Goal: Find specific page/section: Find specific page/section

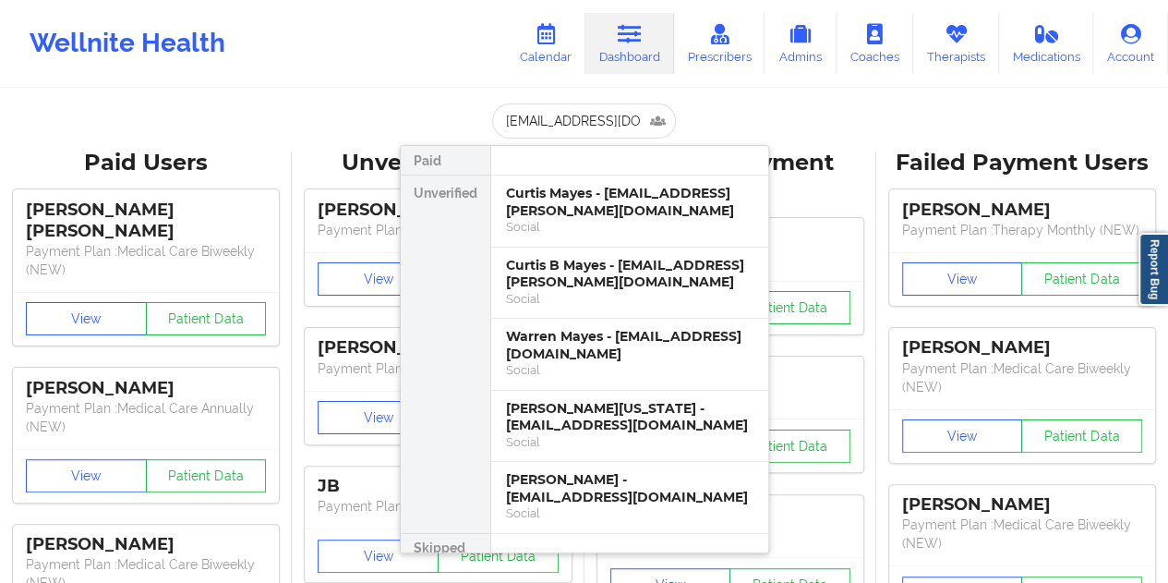
scroll to position [0, 3]
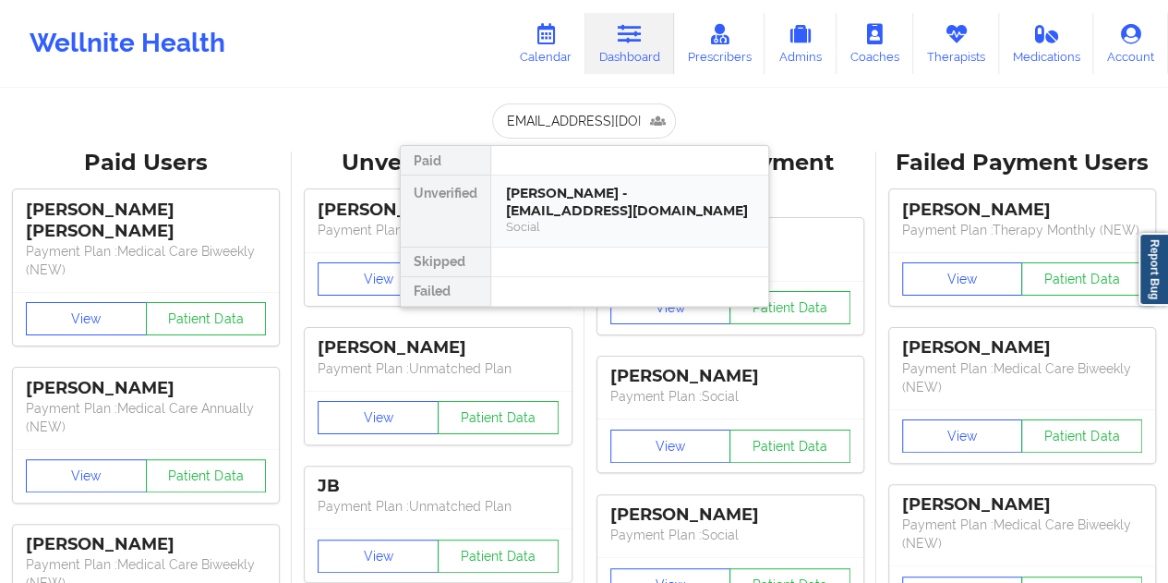
click at [597, 204] on div "[PERSON_NAME] - [EMAIL_ADDRESS][DOMAIN_NAME]" at bounding box center [630, 202] width 248 height 34
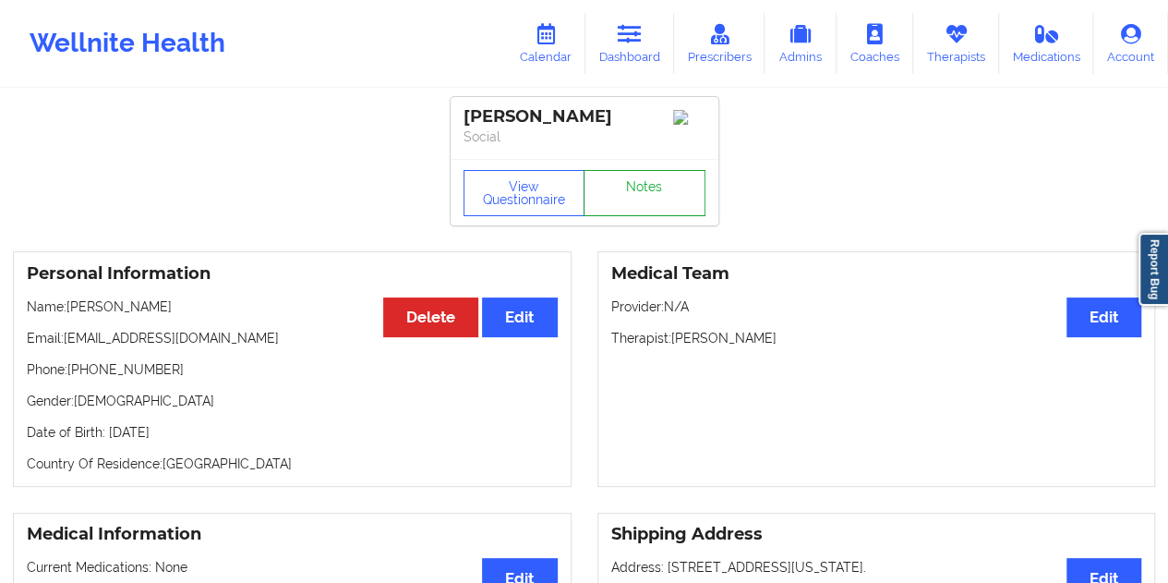
click at [672, 208] on link "Notes" at bounding box center [645, 193] width 122 height 46
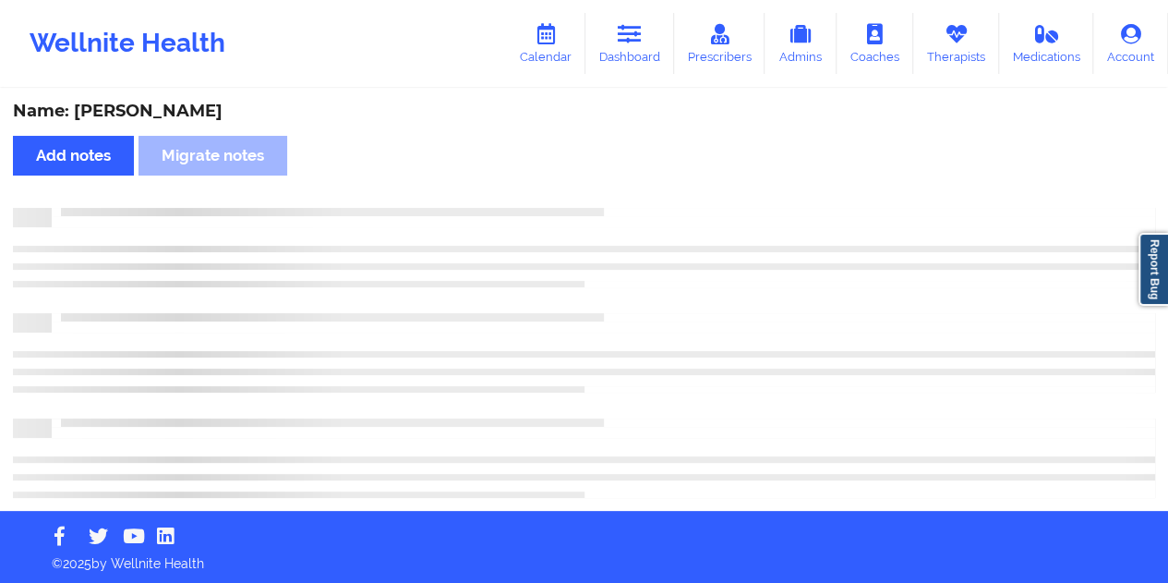
click at [170, 117] on div "Name: [PERSON_NAME]" at bounding box center [584, 111] width 1142 height 21
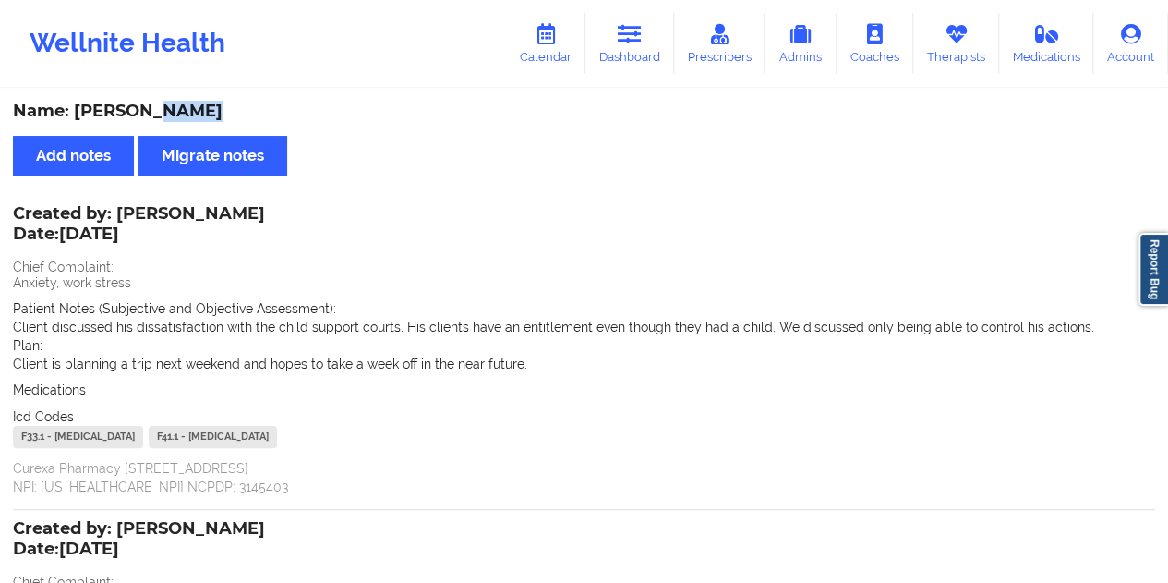
copy div "Andoh"
click at [642, 47] on link "Dashboard" at bounding box center [630, 43] width 89 height 61
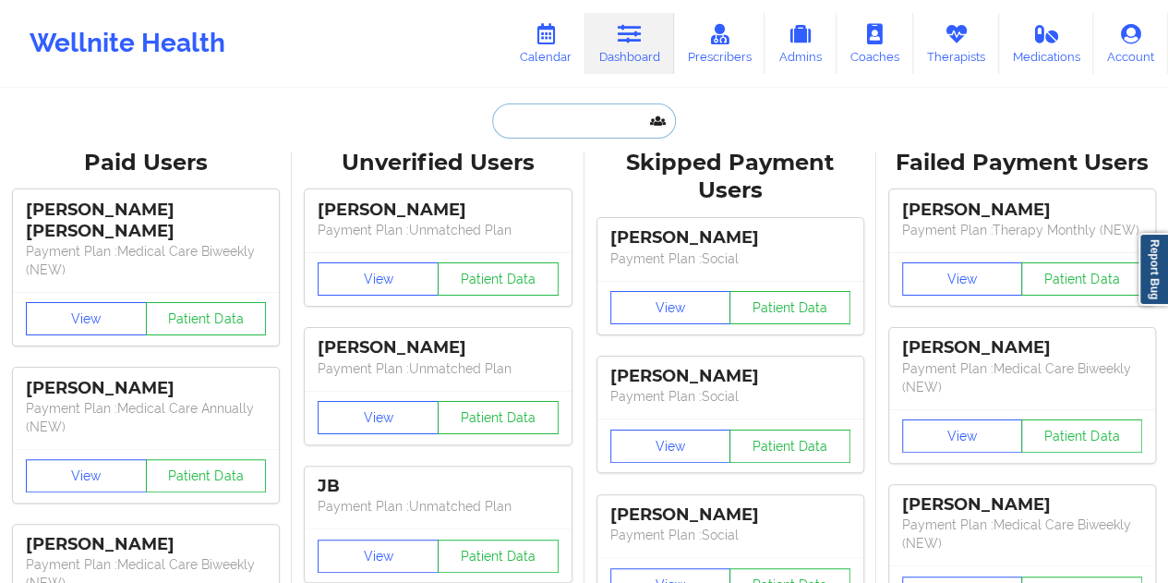
click at [552, 110] on input "text" at bounding box center [583, 120] width 183 height 35
paste input "[EMAIL_ADDRESS][DOMAIN_NAME]"
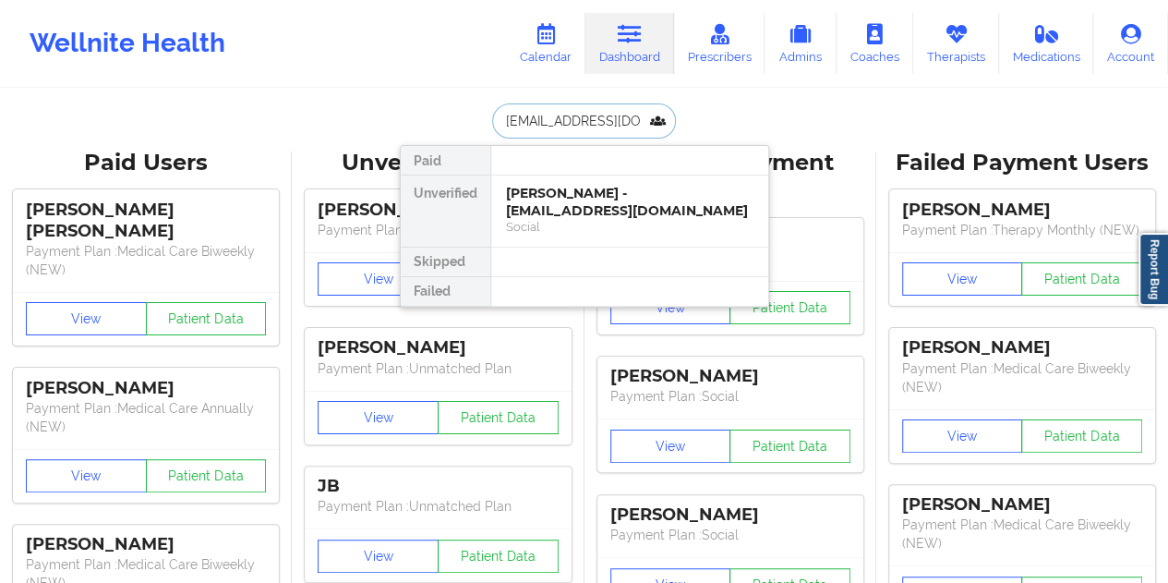
type input "[EMAIL_ADDRESS][DOMAIN_NAME]"
click at [597, 199] on div "Yuimae [PERSON_NAME] - [EMAIL_ADDRESS][DOMAIN_NAME]" at bounding box center [630, 202] width 248 height 34
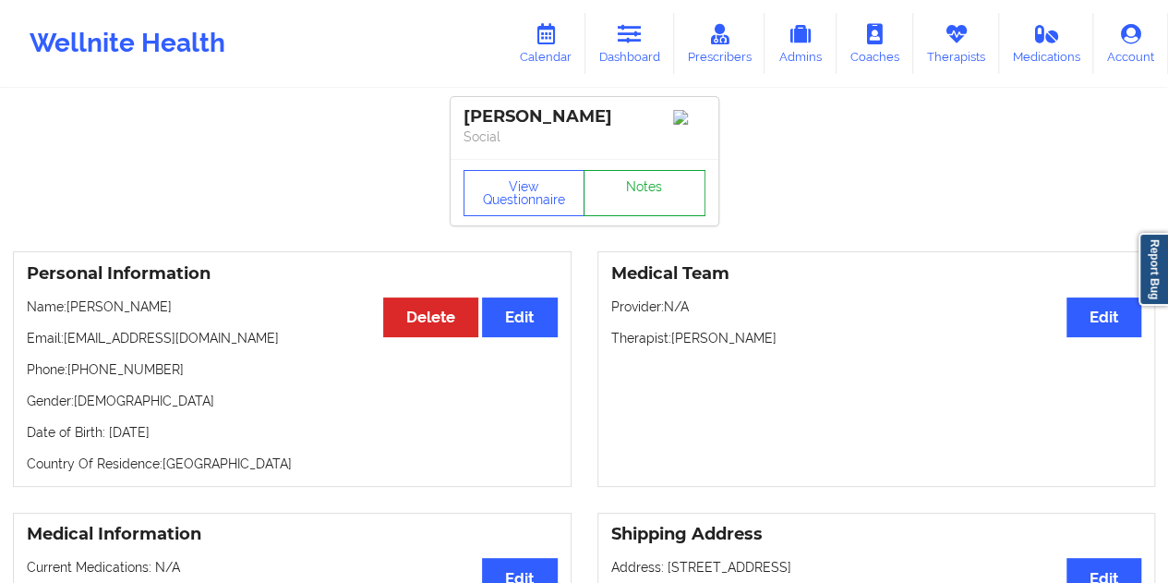
click at [649, 204] on link "Notes" at bounding box center [645, 193] width 122 height 46
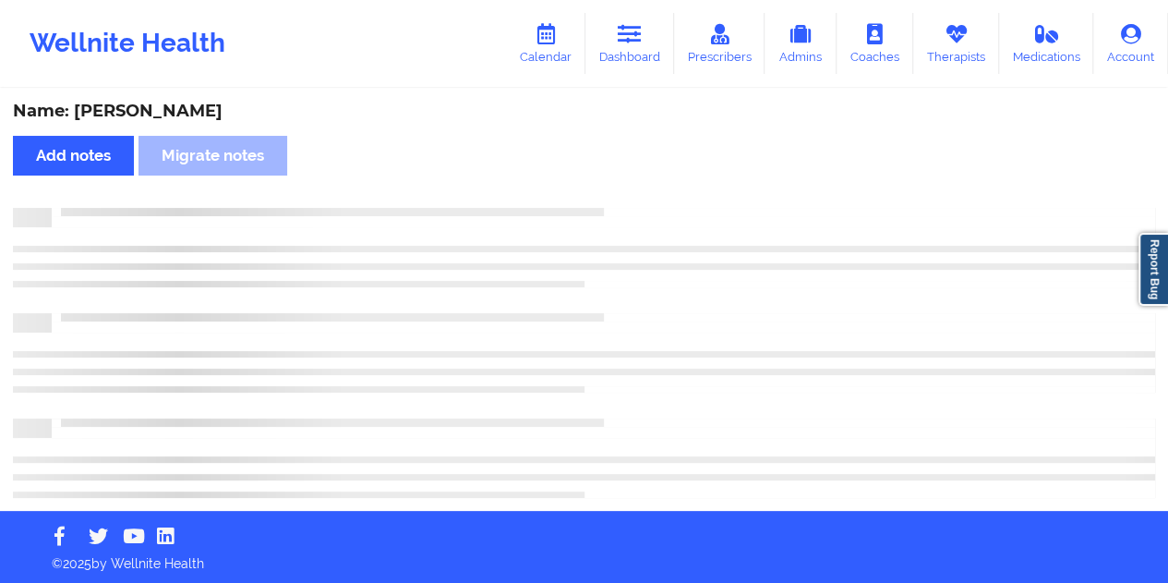
click at [174, 111] on div "Name: [PERSON_NAME]" at bounding box center [584, 111] width 1142 height 21
copy div "[PERSON_NAME]"
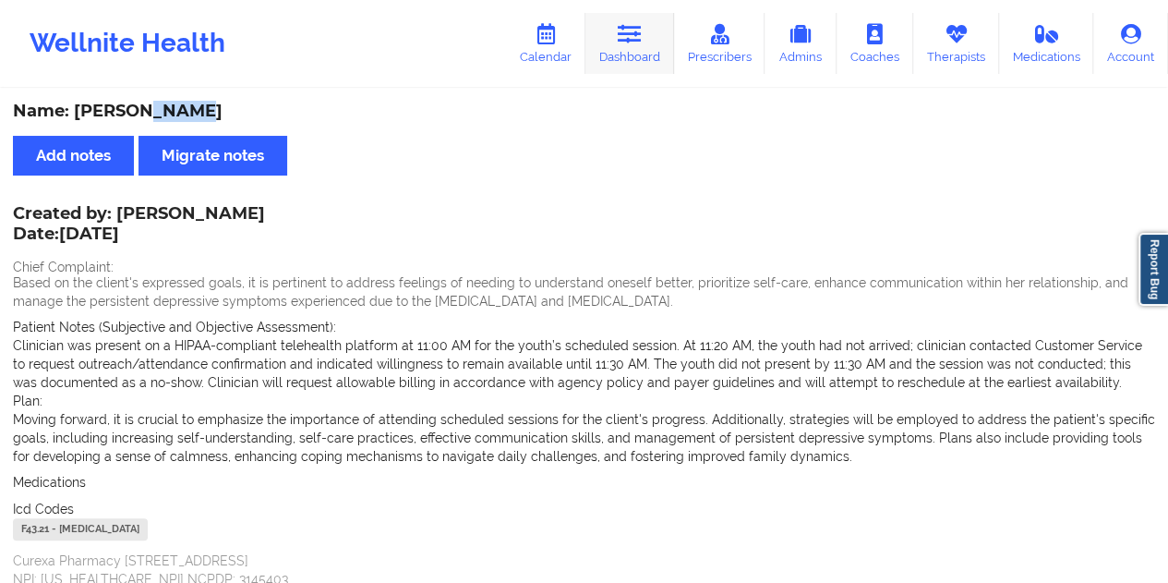
click at [660, 45] on link "Dashboard" at bounding box center [630, 43] width 89 height 61
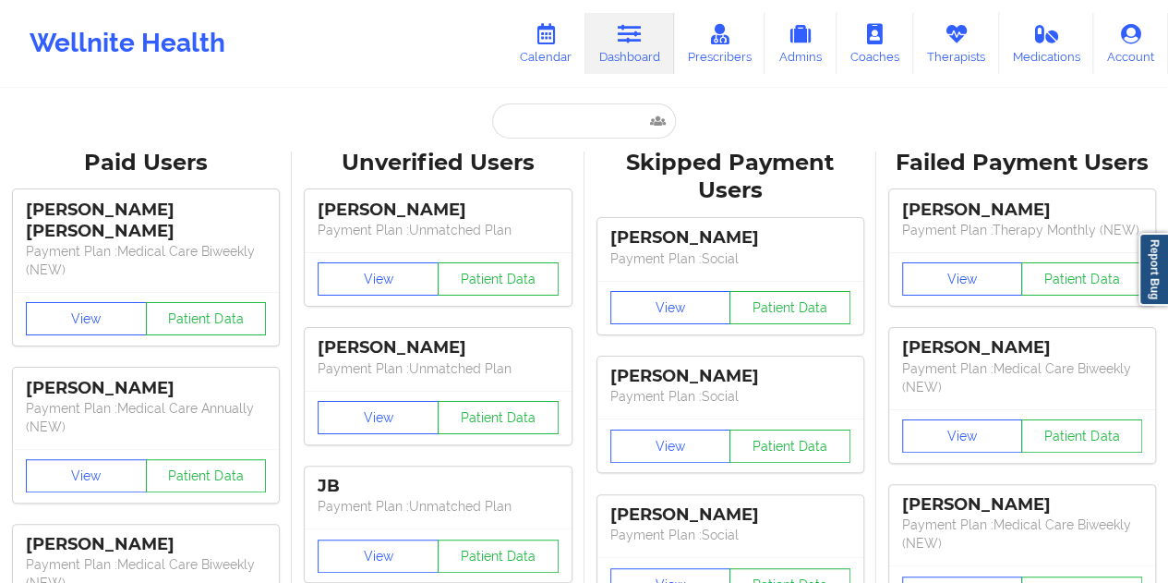
click at [546, 127] on input "text" at bounding box center [583, 120] width 183 height 35
paste input "[EMAIL_ADDRESS][DOMAIN_NAME]"
type input "[EMAIL_ADDRESS][DOMAIN_NAME]"
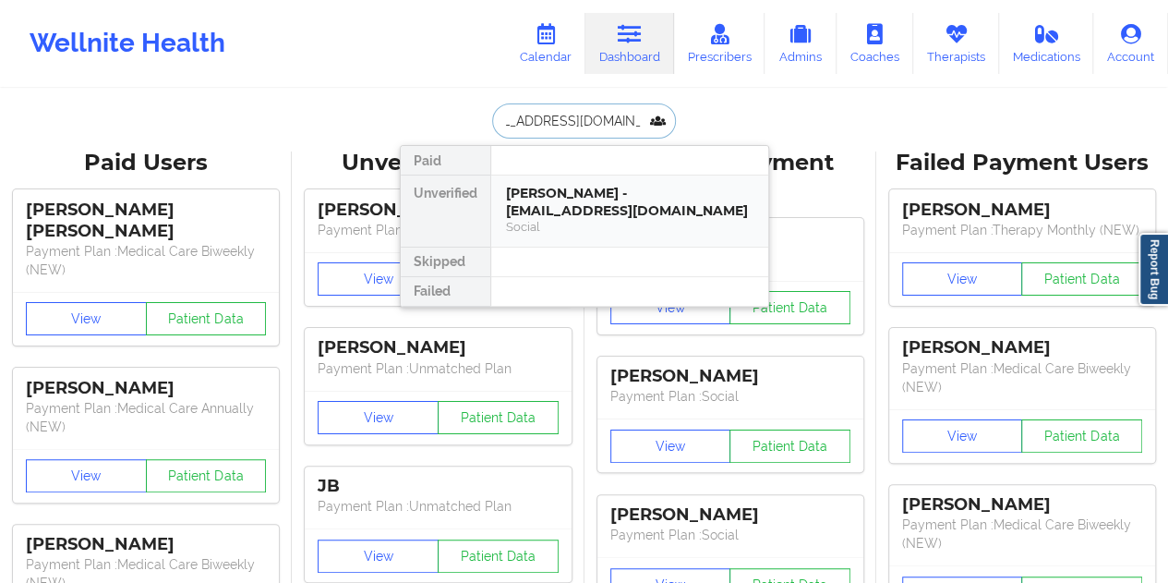
click at [570, 204] on div "[PERSON_NAME] - [EMAIL_ADDRESS][DOMAIN_NAME]" at bounding box center [630, 202] width 248 height 34
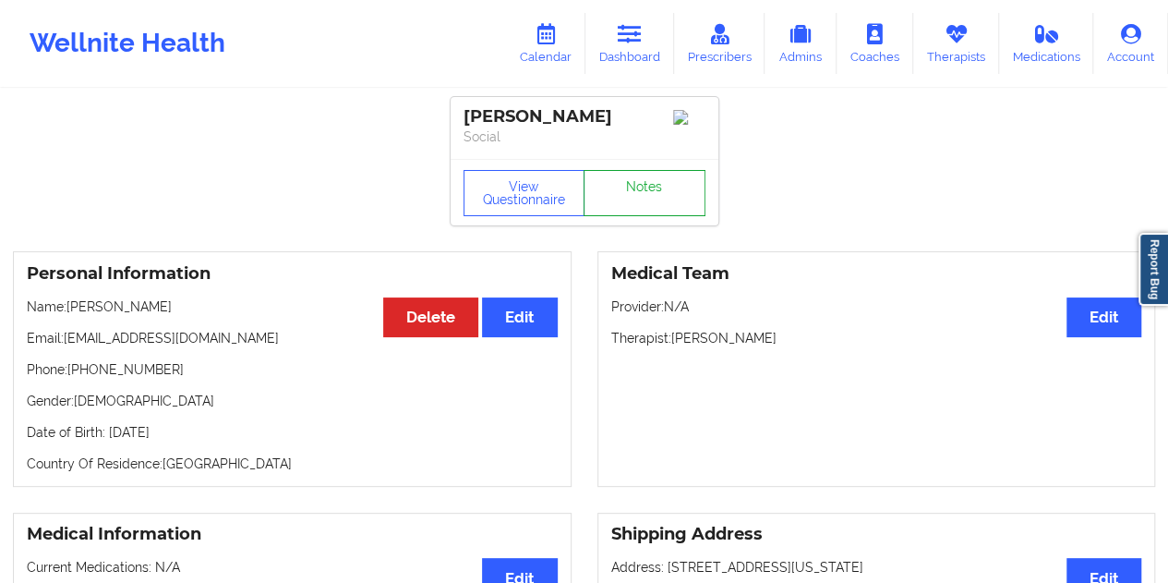
click at [637, 188] on link "Notes" at bounding box center [645, 193] width 122 height 46
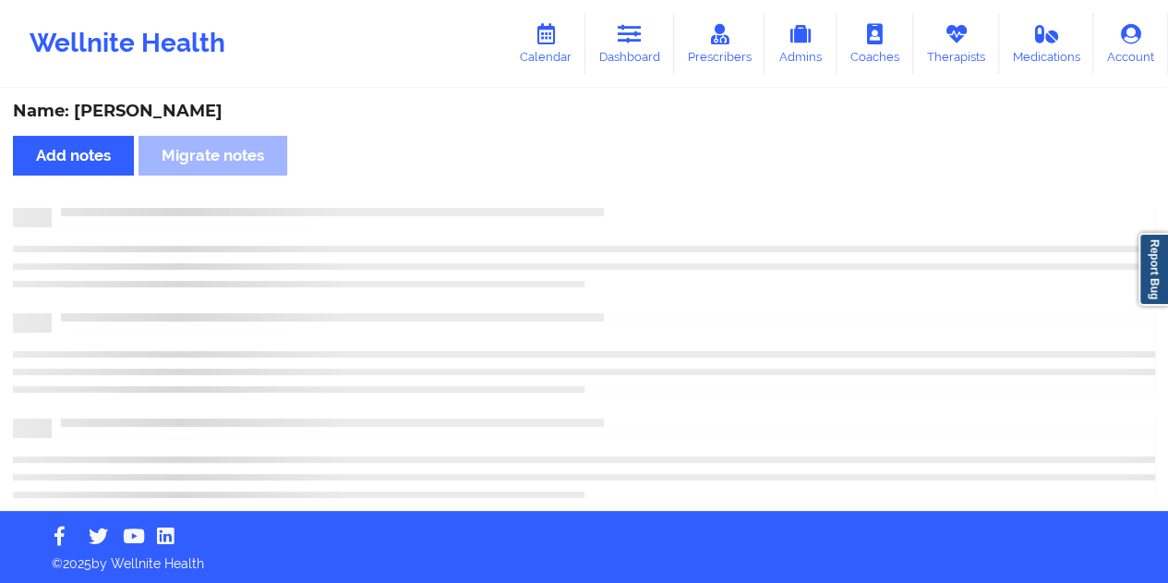
click at [193, 100] on div "Name: [PERSON_NAME] Add notes Migrate notes" at bounding box center [584, 301] width 1168 height 420
copy div "[PERSON_NAME]"
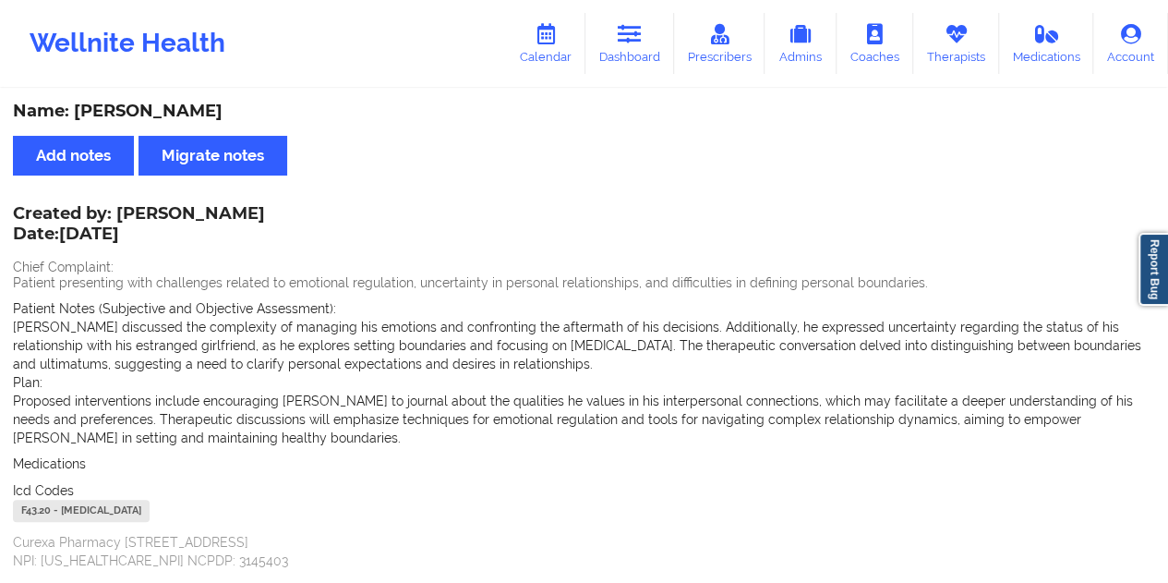
click at [628, 54] on link "Dashboard" at bounding box center [630, 43] width 89 height 61
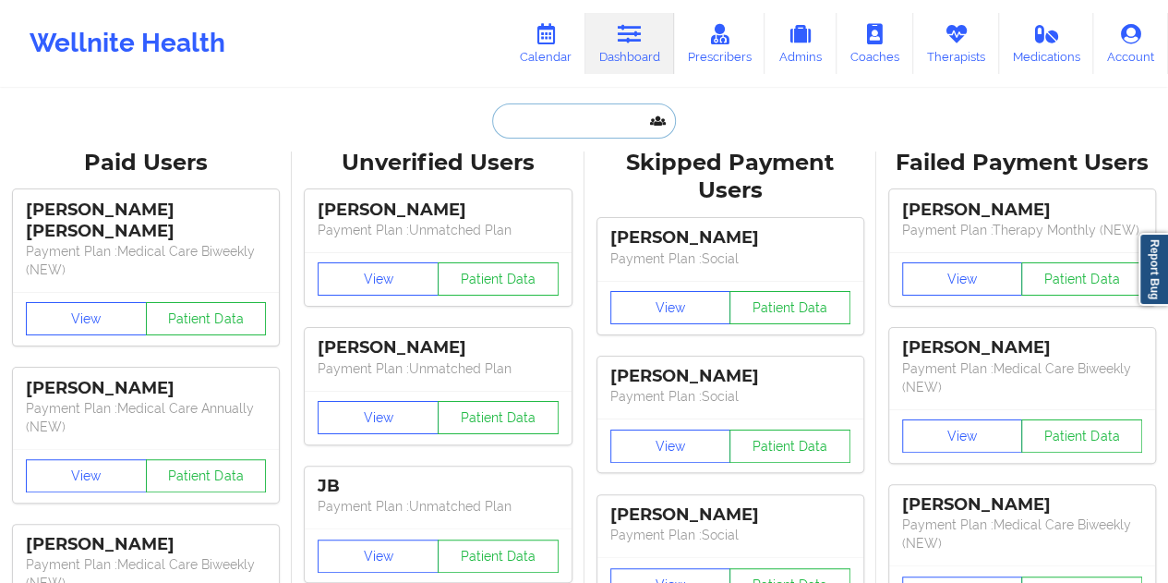
click at [556, 119] on input "text" at bounding box center [583, 120] width 183 height 35
paste input "[EMAIL_ADDRESS][DOMAIN_NAME]"
type input "[EMAIL_ADDRESS][DOMAIN_NAME]"
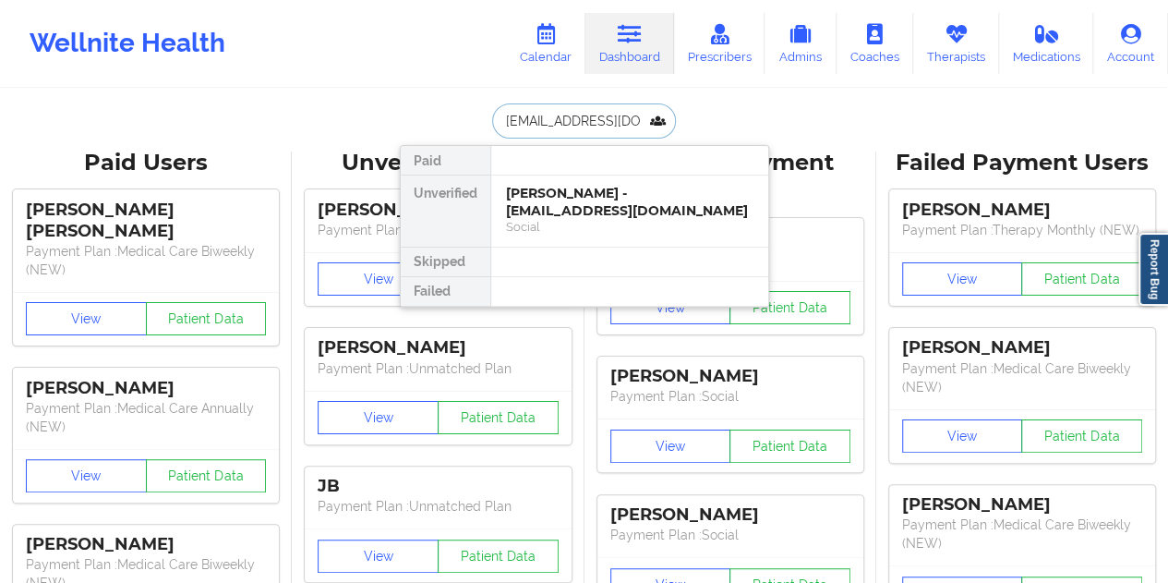
click at [607, 219] on div "Social" at bounding box center [630, 227] width 248 height 16
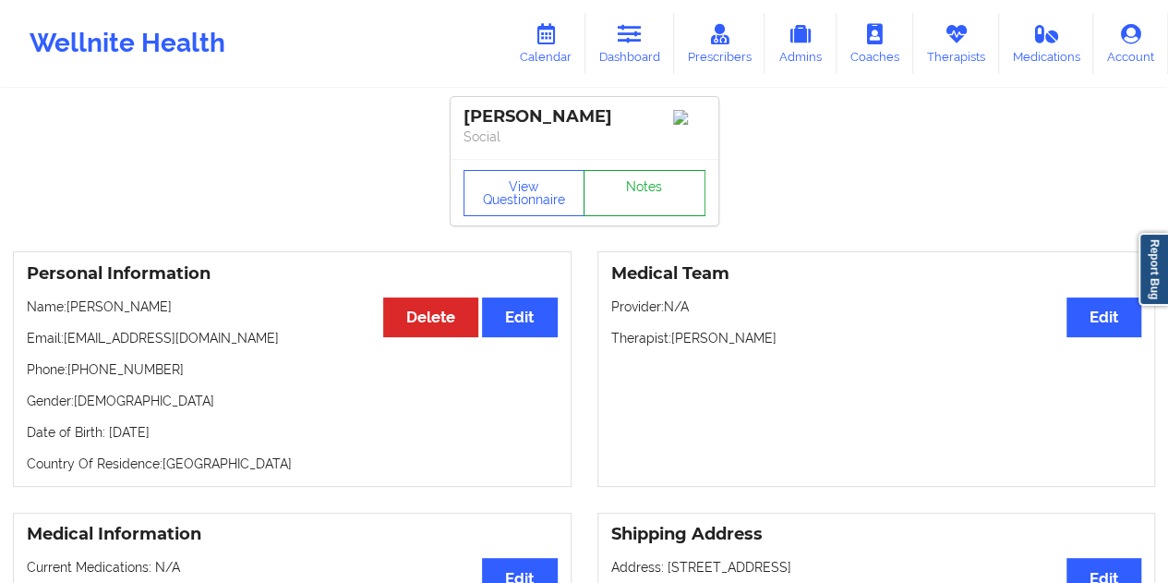
click at [645, 199] on link "Notes" at bounding box center [645, 193] width 122 height 46
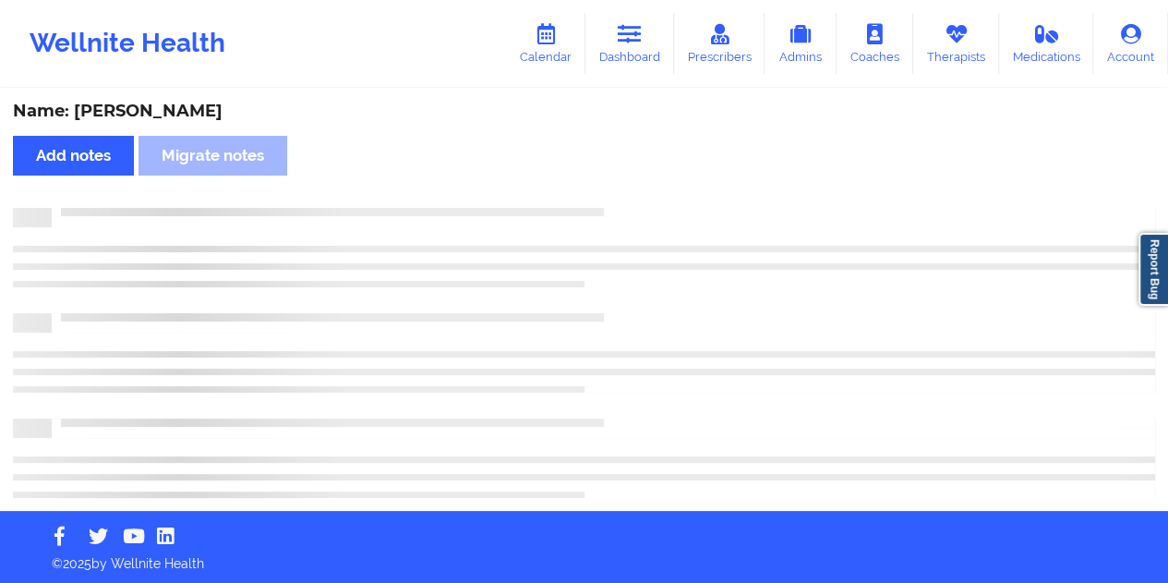
click at [137, 112] on div "Name: [PERSON_NAME]" at bounding box center [584, 111] width 1142 height 21
copy div "[PERSON_NAME]"
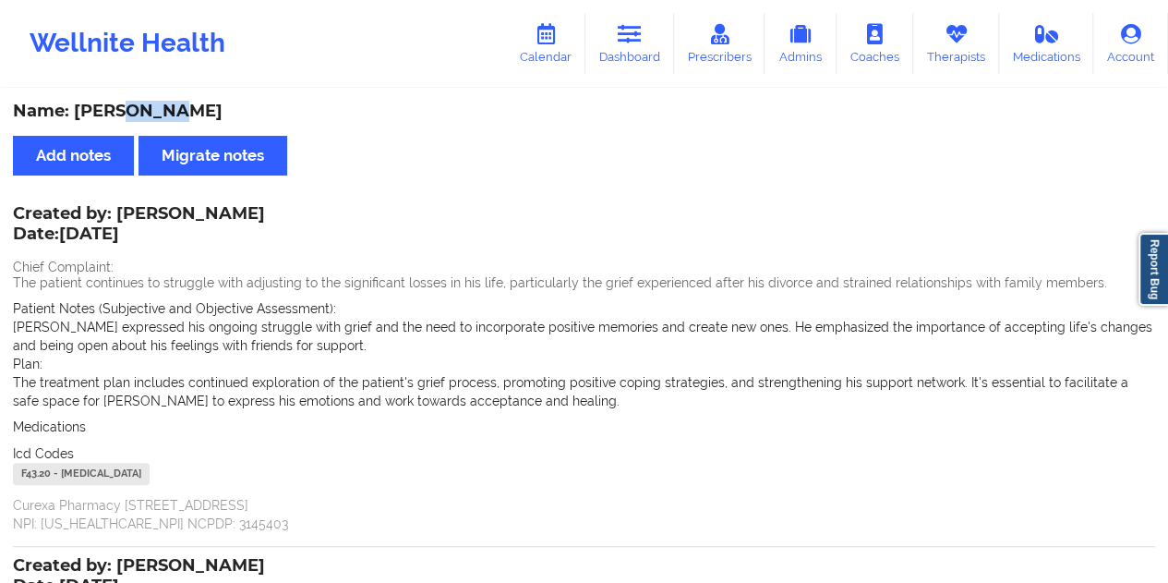
click at [637, 56] on link "Dashboard" at bounding box center [630, 43] width 89 height 61
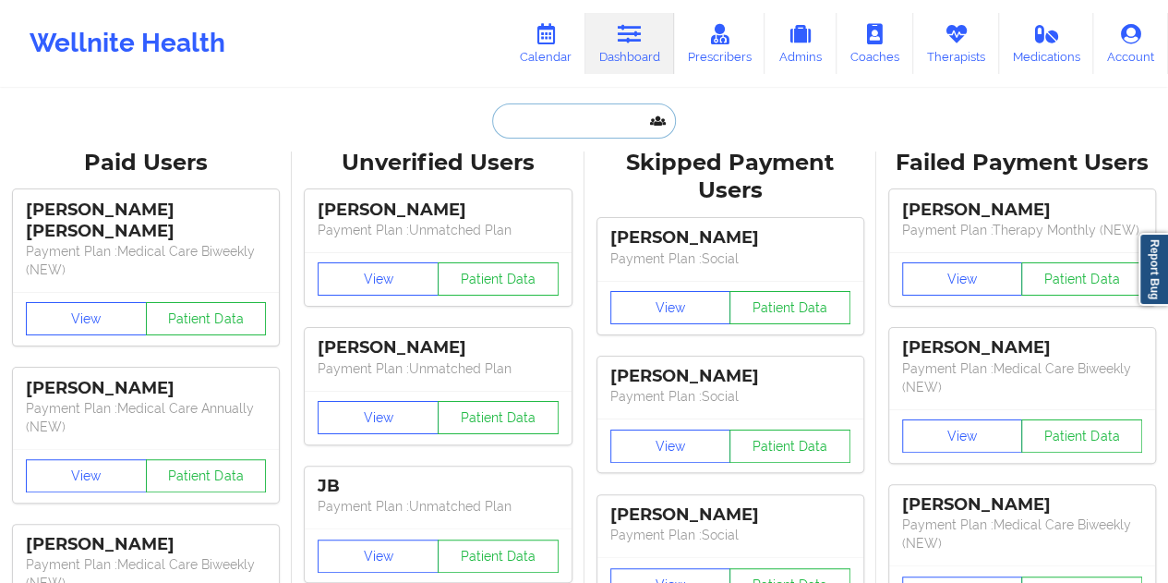
click at [556, 125] on input "text" at bounding box center [583, 120] width 183 height 35
paste input "[EMAIL_ADDRESS][DOMAIN_NAME]"
type input "[EMAIL_ADDRESS][DOMAIN_NAME]"
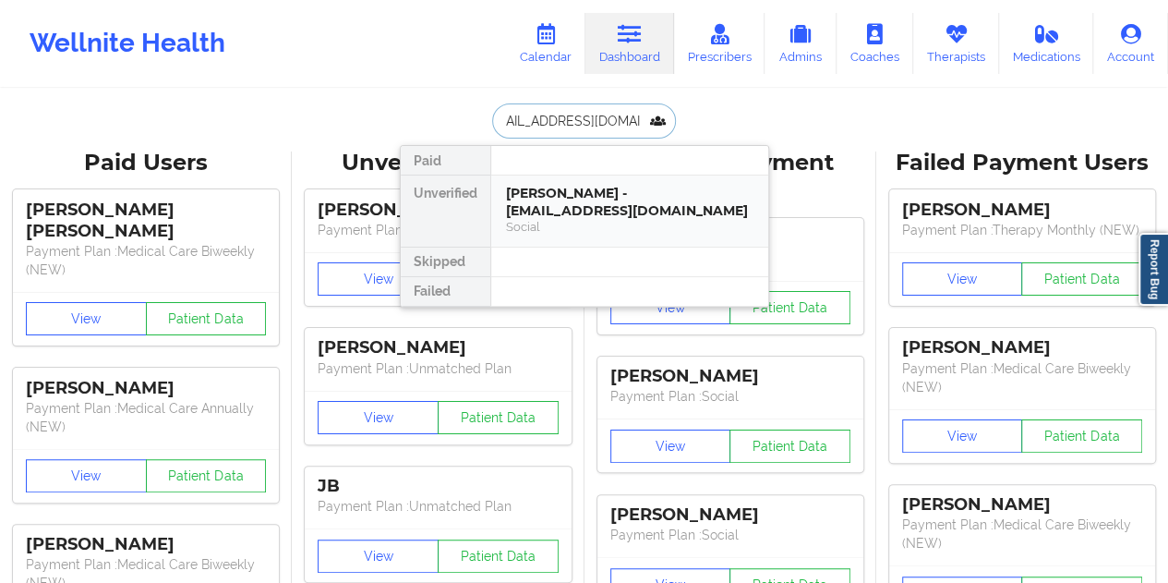
click at [578, 199] on div "[PERSON_NAME] - [EMAIL_ADDRESS][DOMAIN_NAME]" at bounding box center [630, 202] width 248 height 34
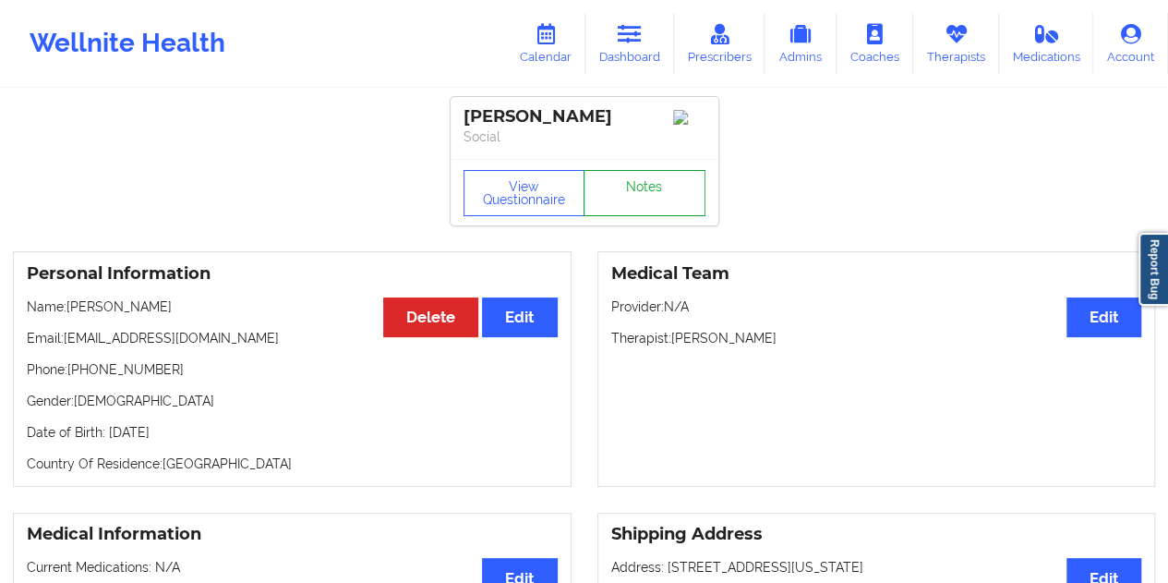
click at [634, 194] on link "Notes" at bounding box center [645, 193] width 122 height 46
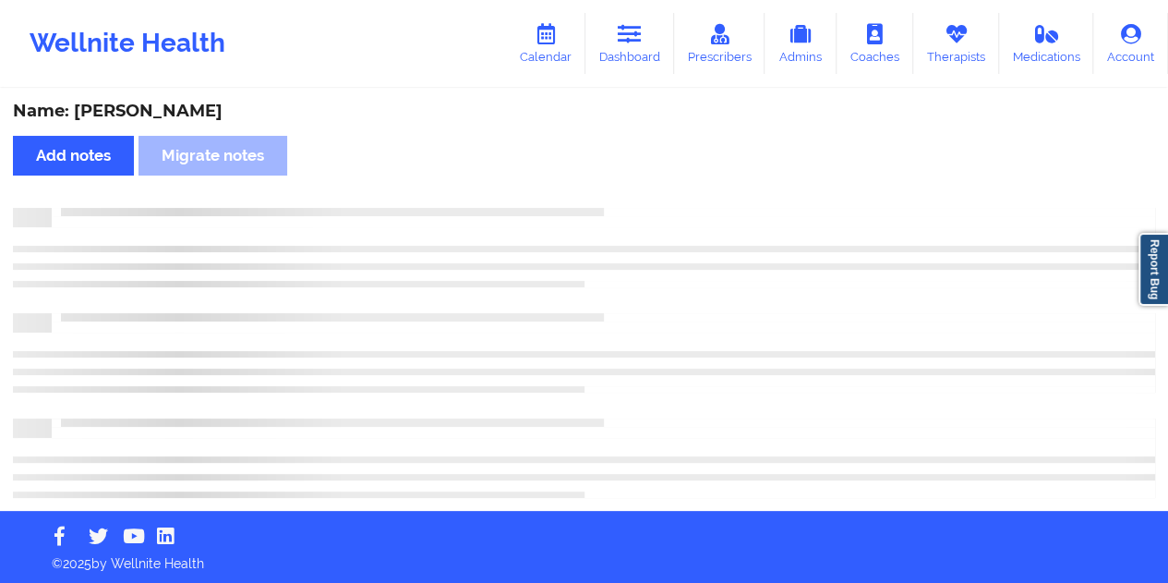
click at [182, 106] on div "Name: [PERSON_NAME]" at bounding box center [584, 111] width 1142 height 21
copy div "[PERSON_NAME]"
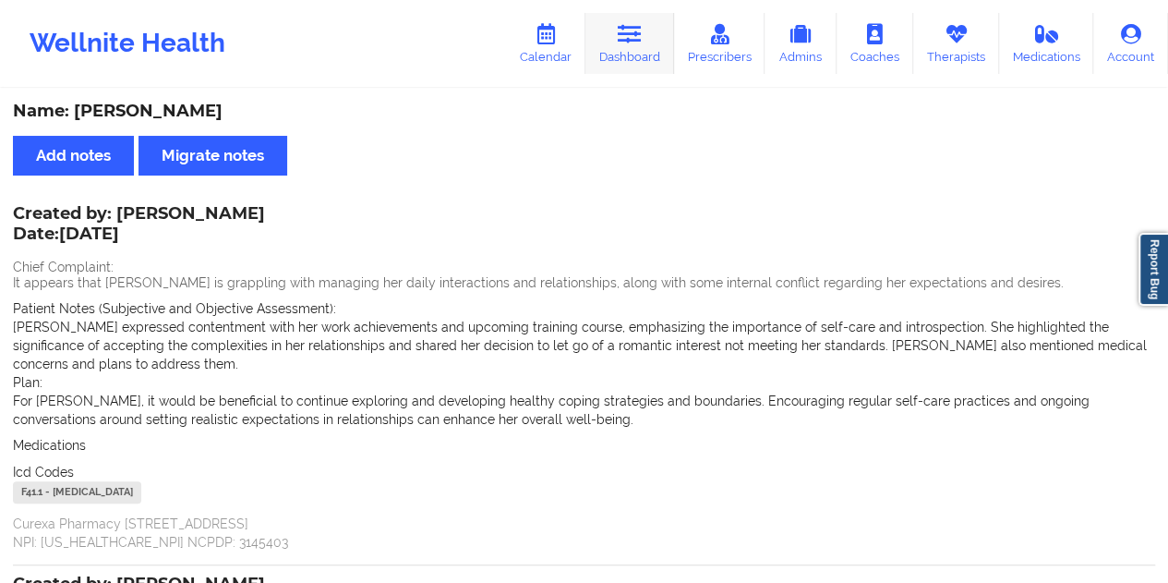
drag, startPoint x: 643, startPoint y: 42, endPoint x: 634, endPoint y: 66, distance: 26.6
click at [642, 42] on icon at bounding box center [630, 34] width 24 height 20
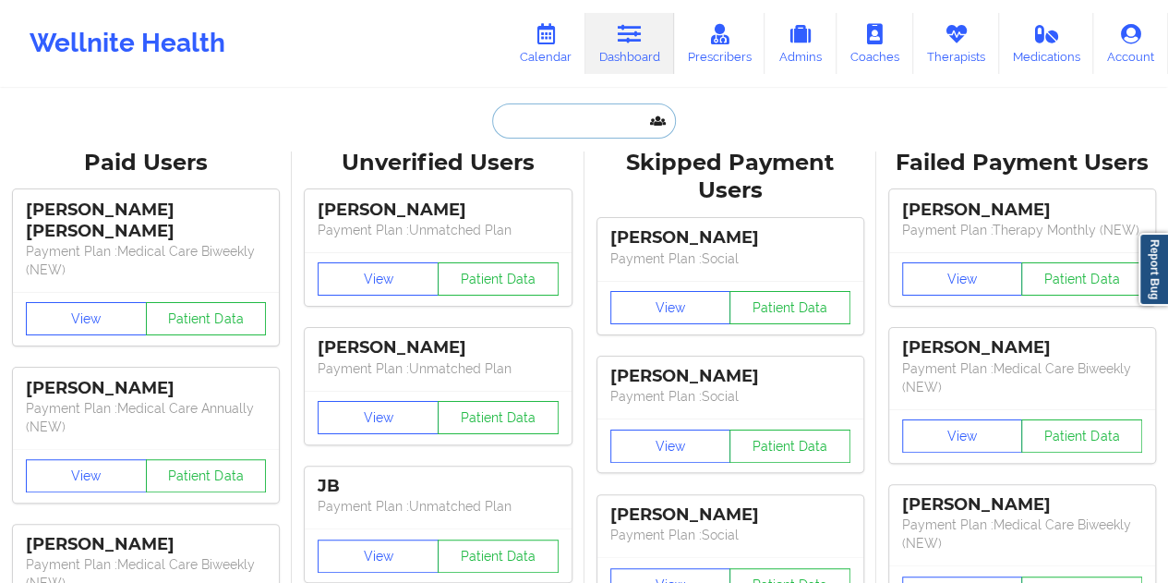
click at [580, 112] on input "text" at bounding box center [583, 120] width 183 height 35
paste input "[EMAIL_ADDRESS][DOMAIN_NAME]"
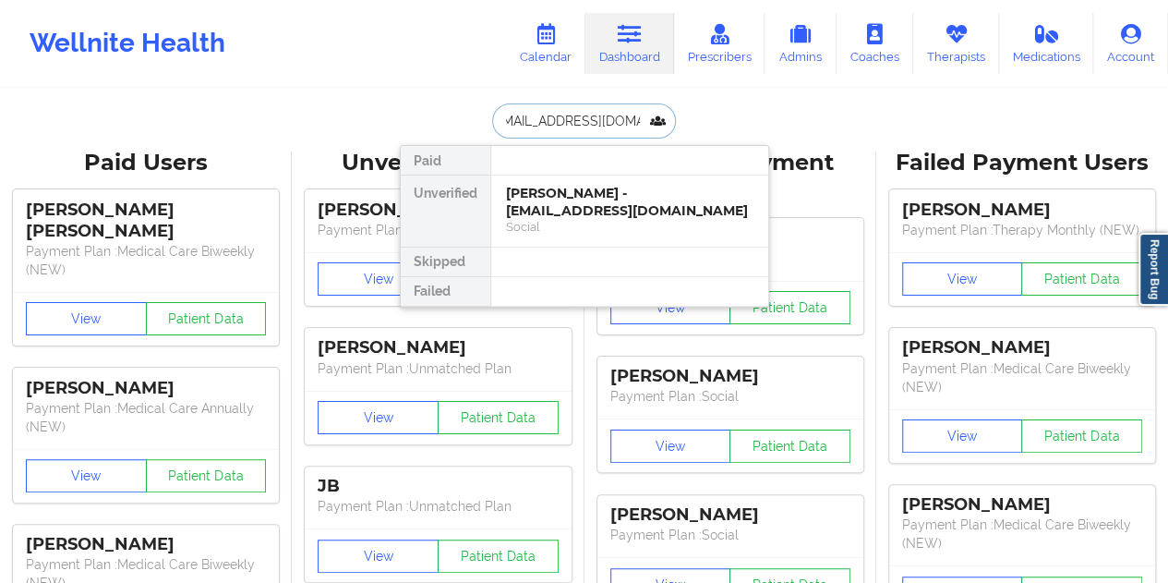
type input "[EMAIL_ADDRESS][DOMAIN_NAME]"
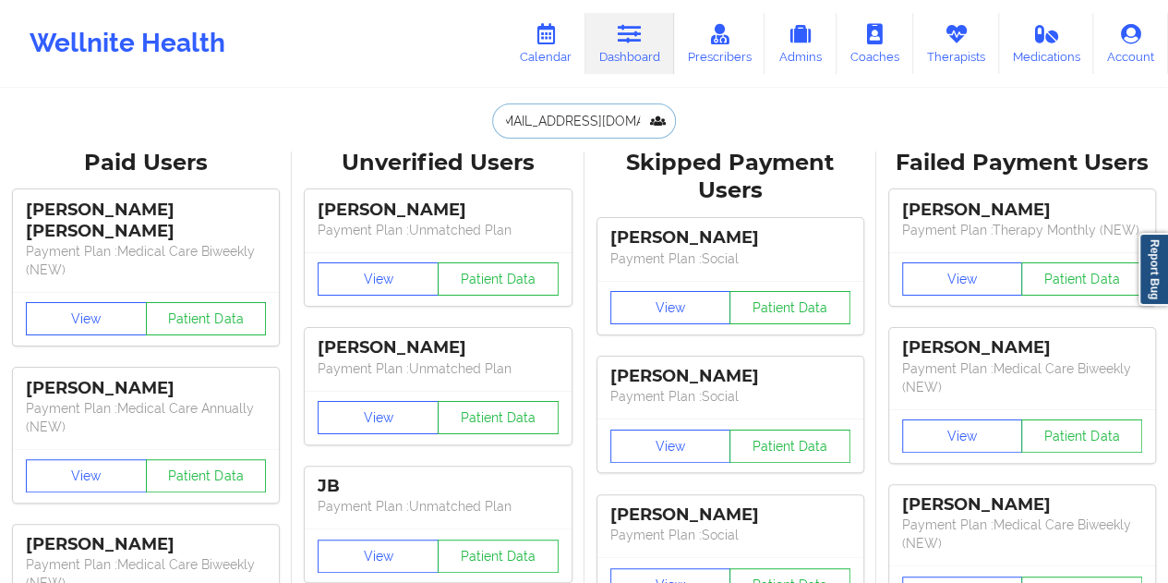
scroll to position [0, 0]
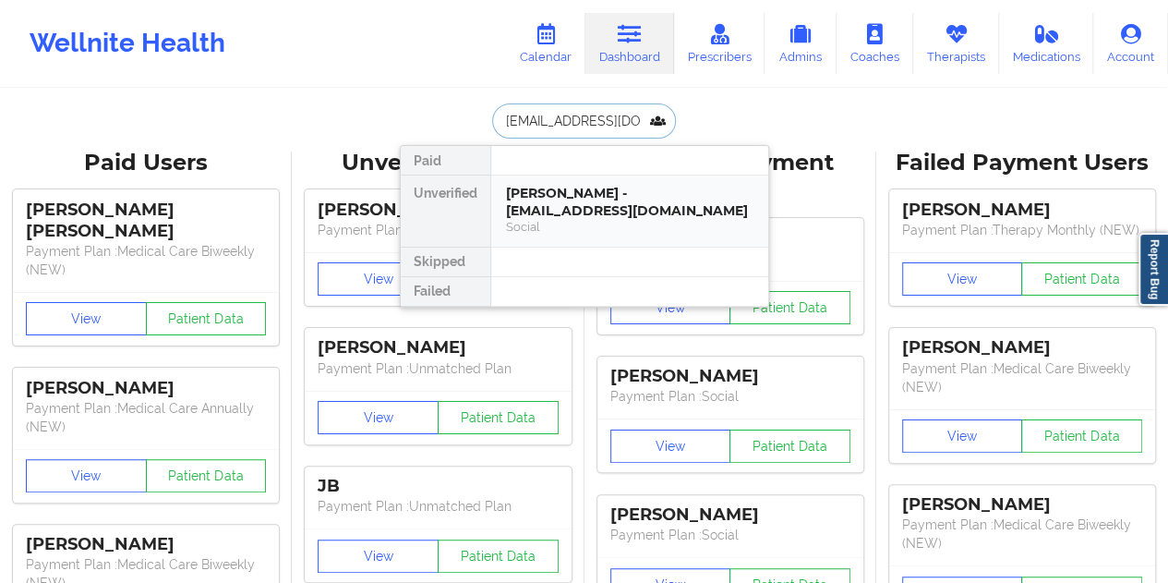
click at [580, 197] on div "[PERSON_NAME] - [EMAIL_ADDRESS][DOMAIN_NAME]" at bounding box center [630, 202] width 248 height 34
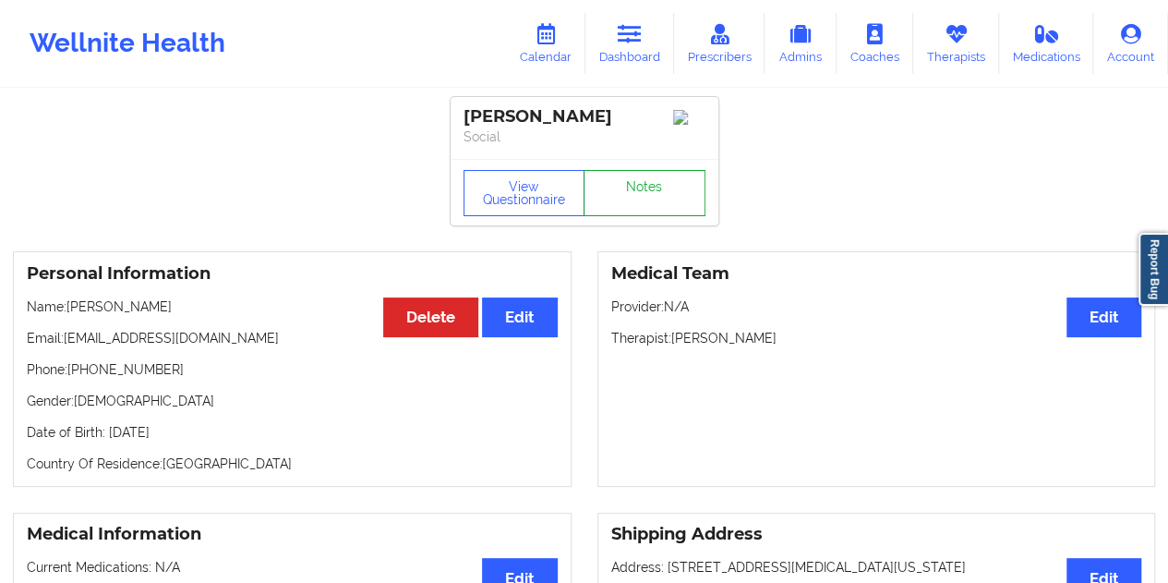
click at [620, 177] on link "Notes" at bounding box center [645, 193] width 122 height 46
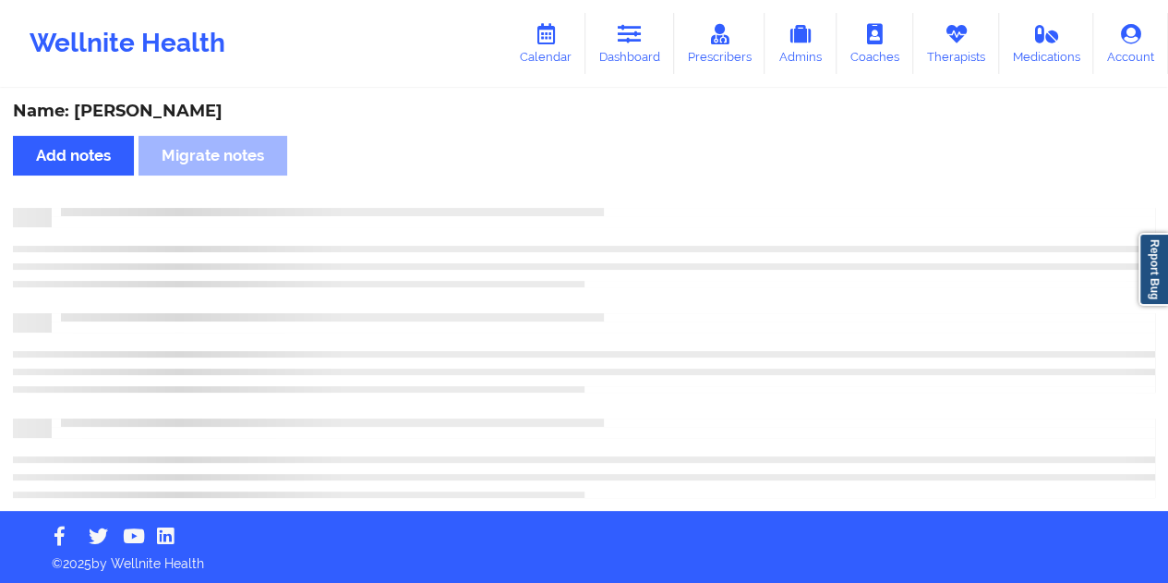
click at [174, 104] on div "Name: [PERSON_NAME]" at bounding box center [584, 111] width 1142 height 21
copy div "[PERSON_NAME]"
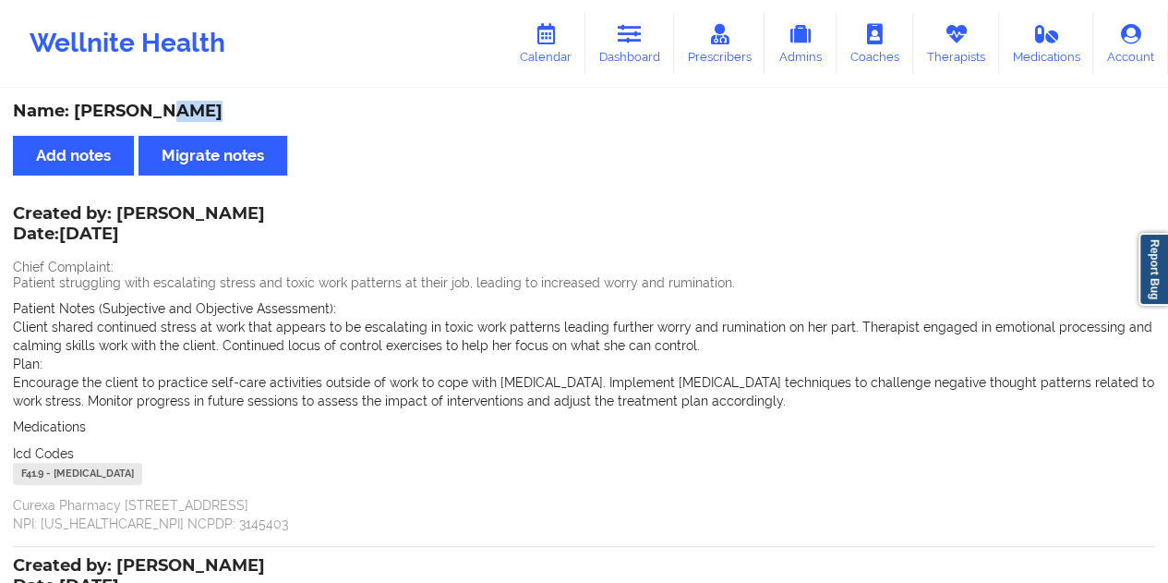
drag, startPoint x: 634, startPoint y: 62, endPoint x: 631, endPoint y: 82, distance: 20.7
click at [634, 62] on link "Dashboard" at bounding box center [630, 43] width 89 height 61
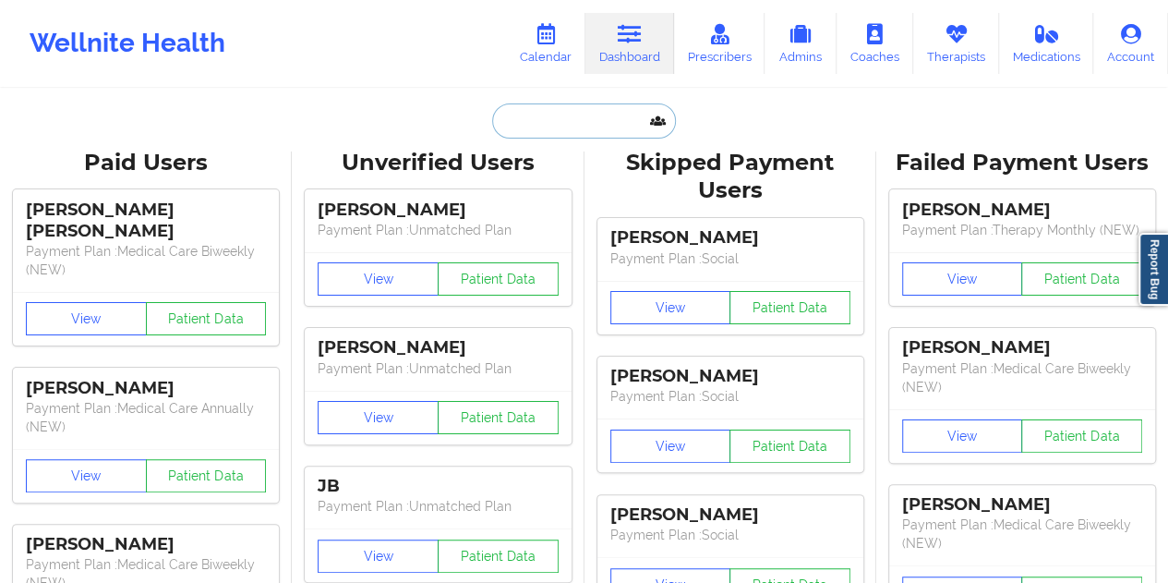
click at [545, 127] on input "text" at bounding box center [583, 120] width 183 height 35
paste input "[EMAIL_ADDRESS][DOMAIN_NAME]"
type input "[EMAIL_ADDRESS][DOMAIN_NAME]"
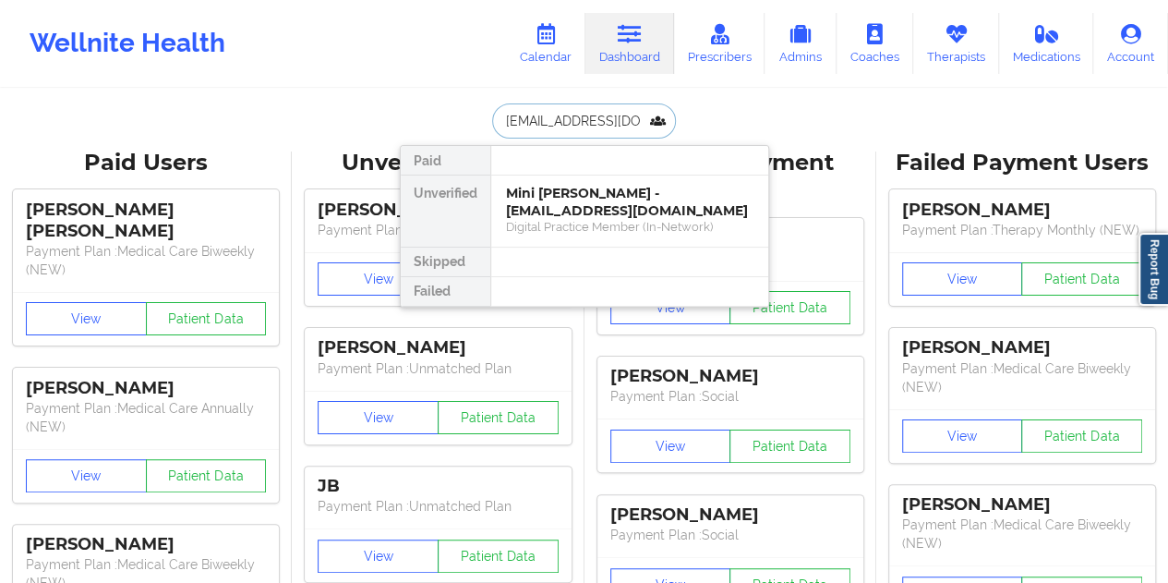
click at [600, 197] on div "Mini [PERSON_NAME] - [EMAIL_ADDRESS][DOMAIN_NAME]" at bounding box center [630, 202] width 248 height 34
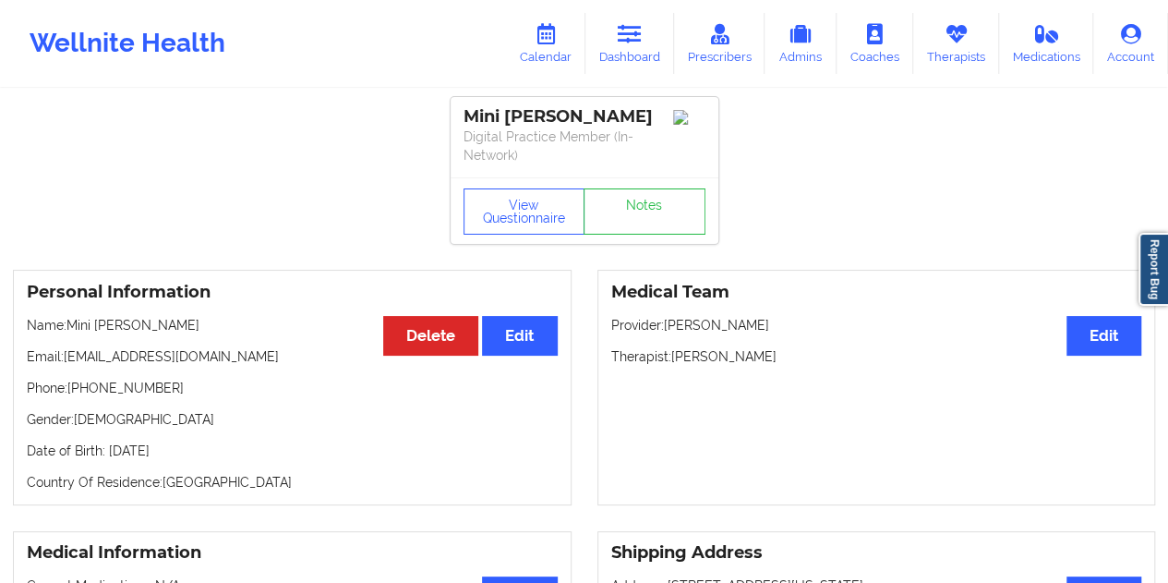
click at [644, 184] on div "View Questionnaire Notes" at bounding box center [585, 210] width 268 height 66
click at [642, 219] on link "Notes" at bounding box center [645, 211] width 122 height 46
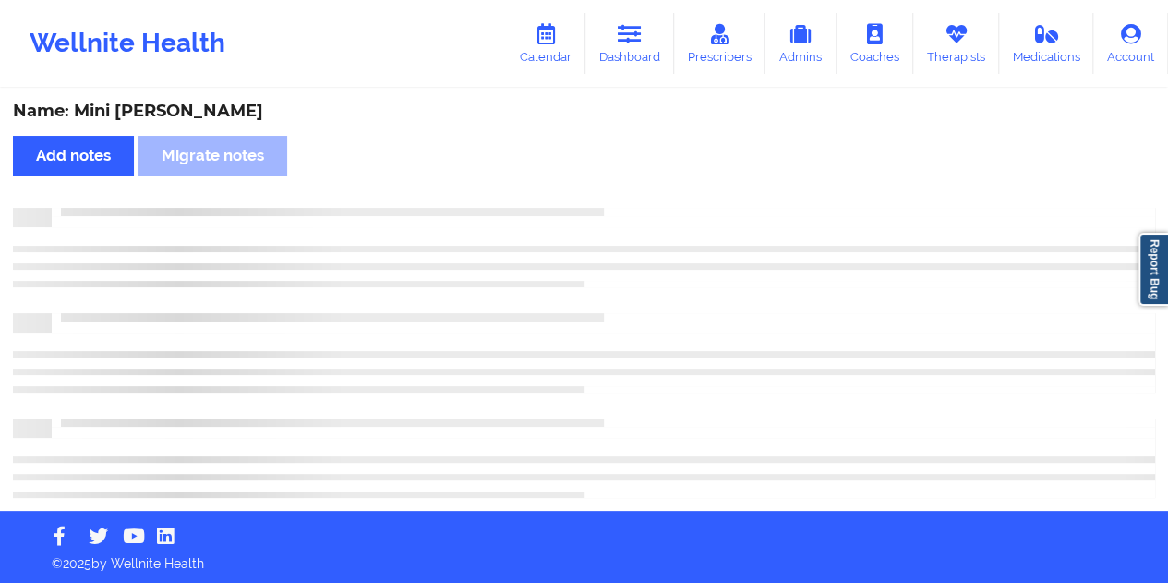
click at [183, 116] on div "Name: Mini [PERSON_NAME]" at bounding box center [584, 111] width 1142 height 21
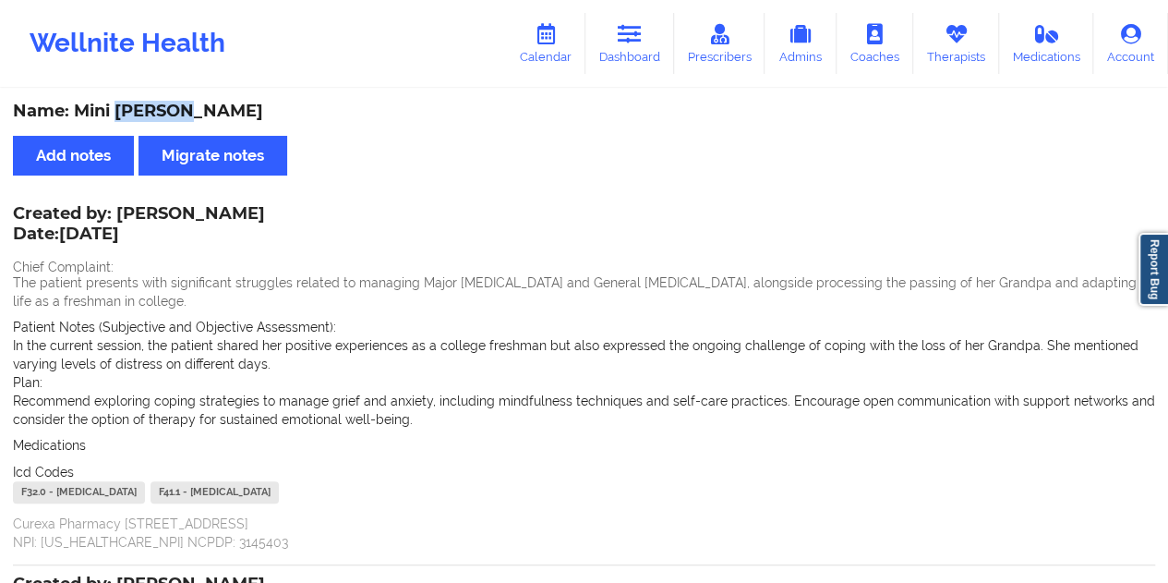
copy div "[PERSON_NAME]"
